Goal: Task Accomplishment & Management: Use online tool/utility

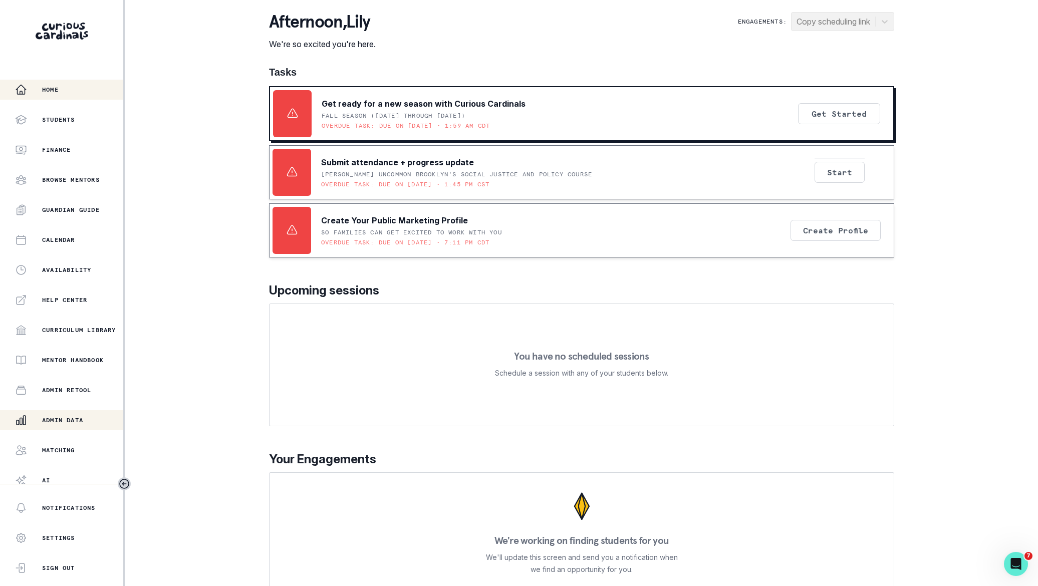
click at [71, 417] on p "Admin Data" at bounding box center [62, 420] width 41 height 8
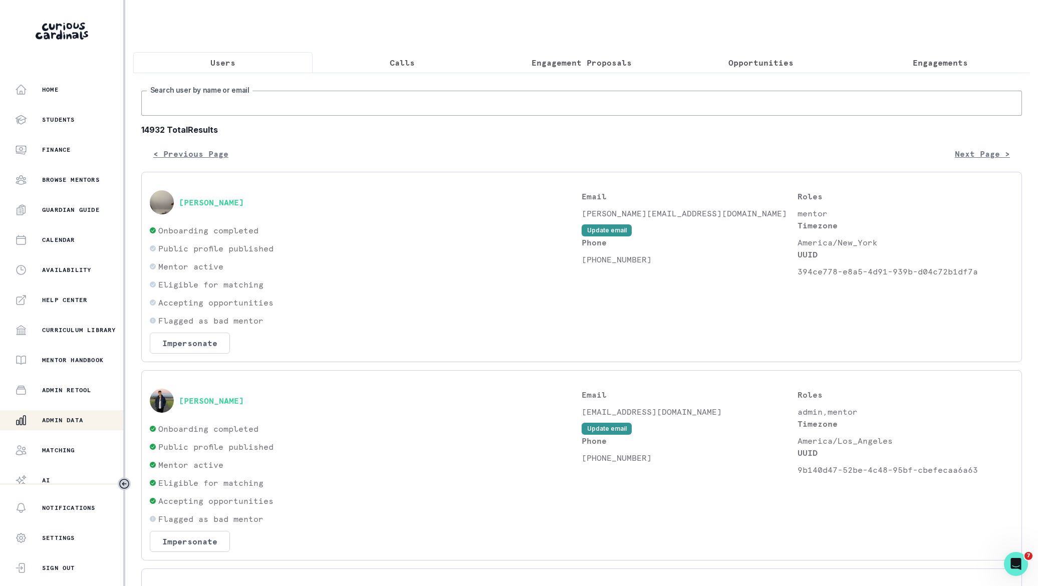
click at [266, 111] on input "Search user by name or email" at bounding box center [581, 103] width 881 height 25
paste input "[PERSON_NAME]"
type input "[PERSON_NAME]"
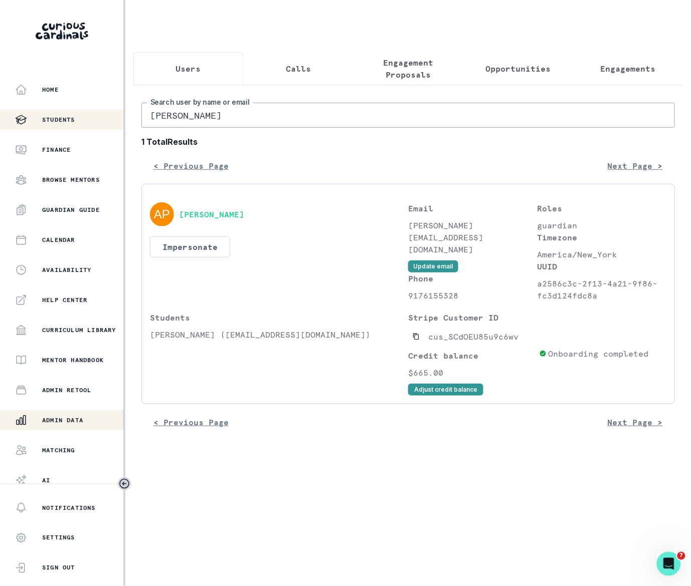
drag, startPoint x: 268, startPoint y: 123, endPoint x: 97, endPoint y: 115, distance: 170.6
click at [97, 115] on div "Home Students Finance Browse Mentors Guardian Guide Calendar Availability Help …" at bounding box center [345, 293] width 691 height 586
paste input "[PERSON_NAME]"
type input "[PERSON_NAME]"
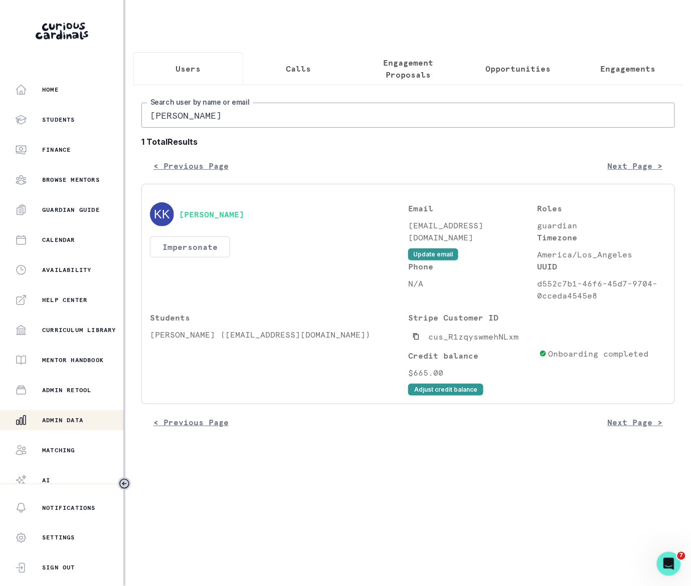
click at [199, 258] on button "Impersonate" at bounding box center [190, 247] width 80 height 21
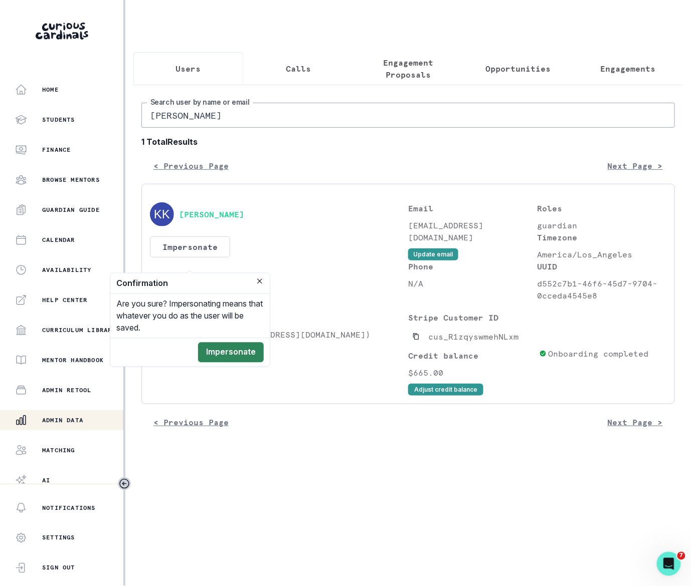
click at [216, 353] on button "Impersonate" at bounding box center [231, 353] width 66 height 20
